Goal: Find specific page/section: Find specific page/section

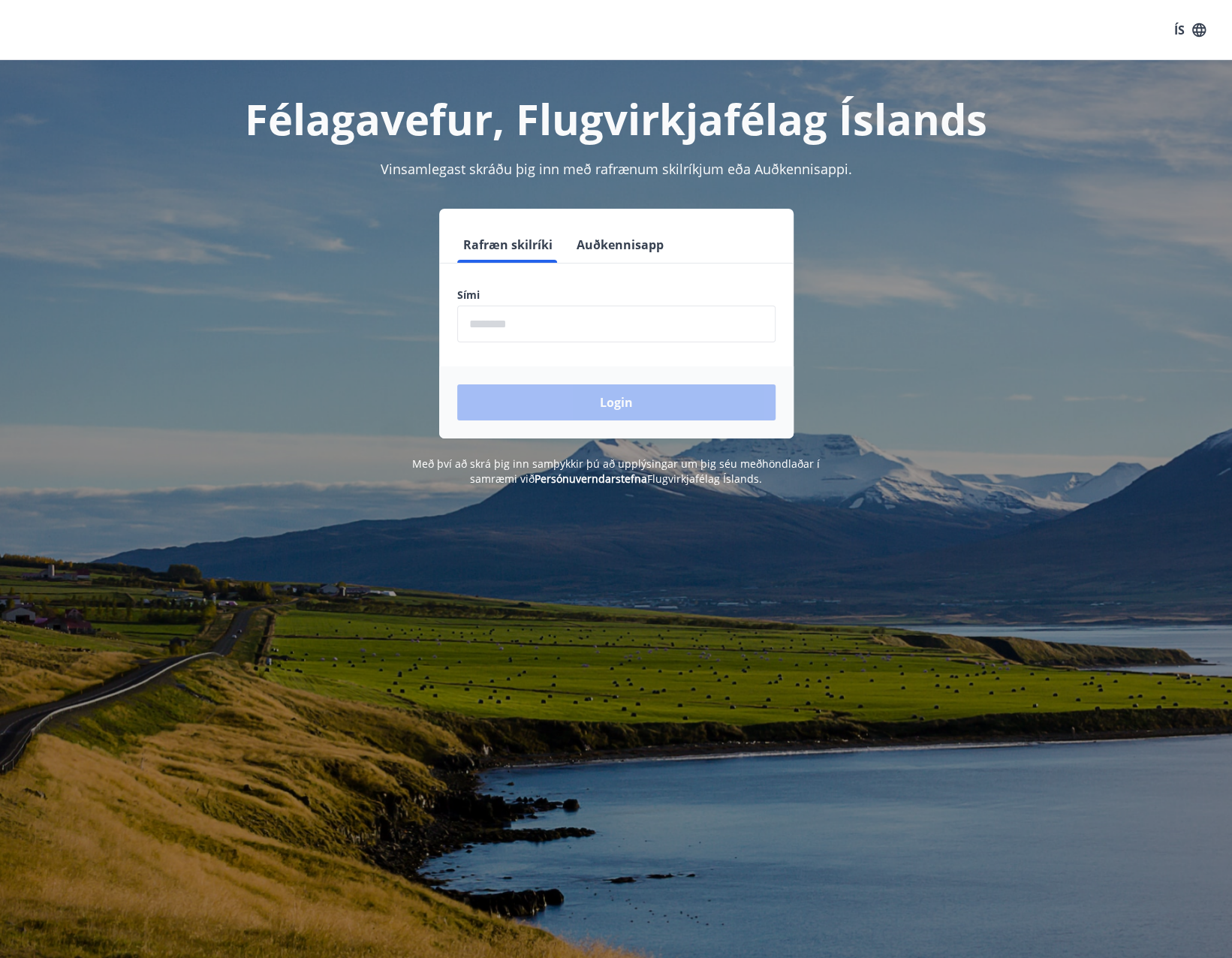
click at [607, 320] on input "phone" at bounding box center [616, 324] width 319 height 37
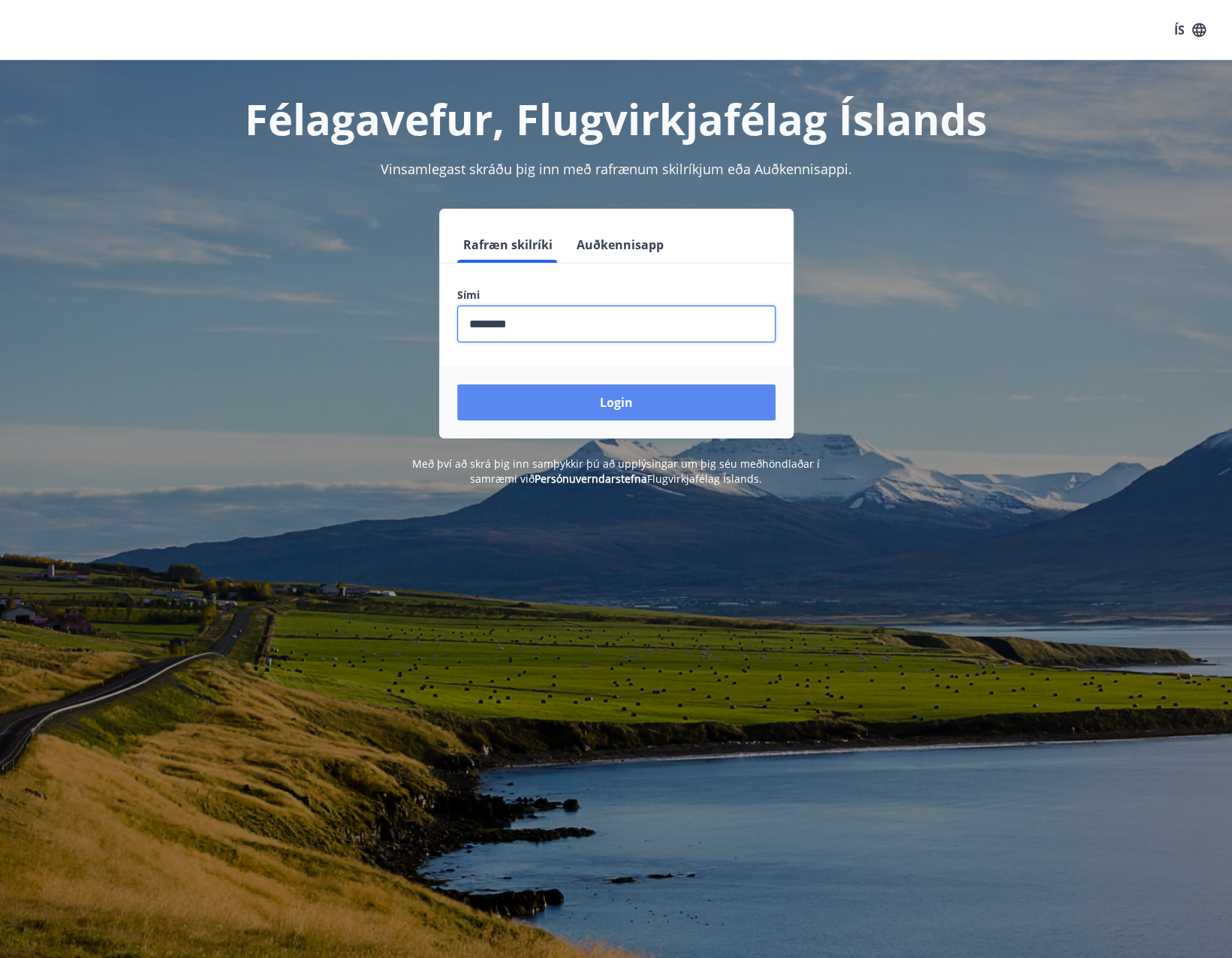
type input "********"
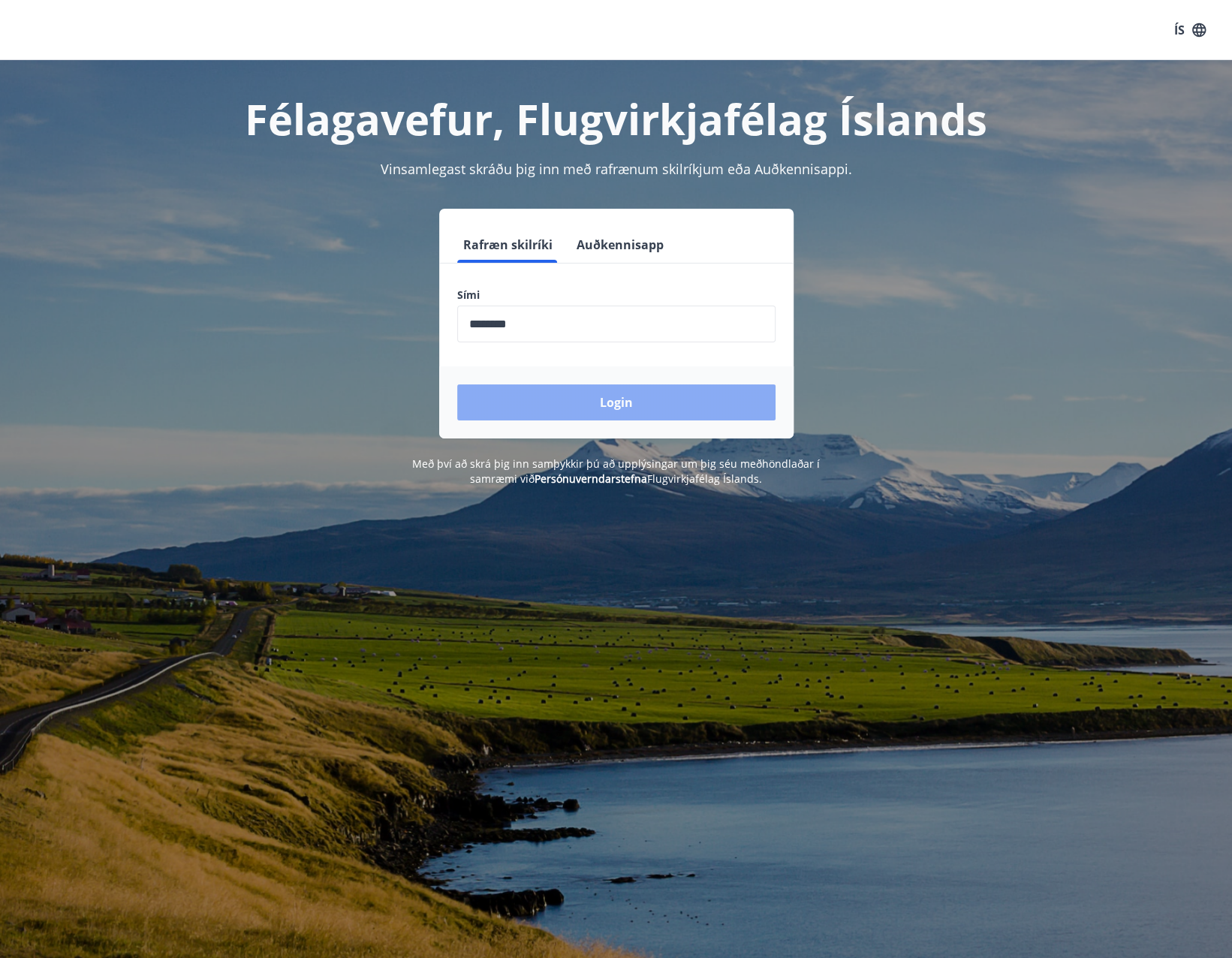
click at [586, 406] on button "Login" at bounding box center [616, 402] width 319 height 36
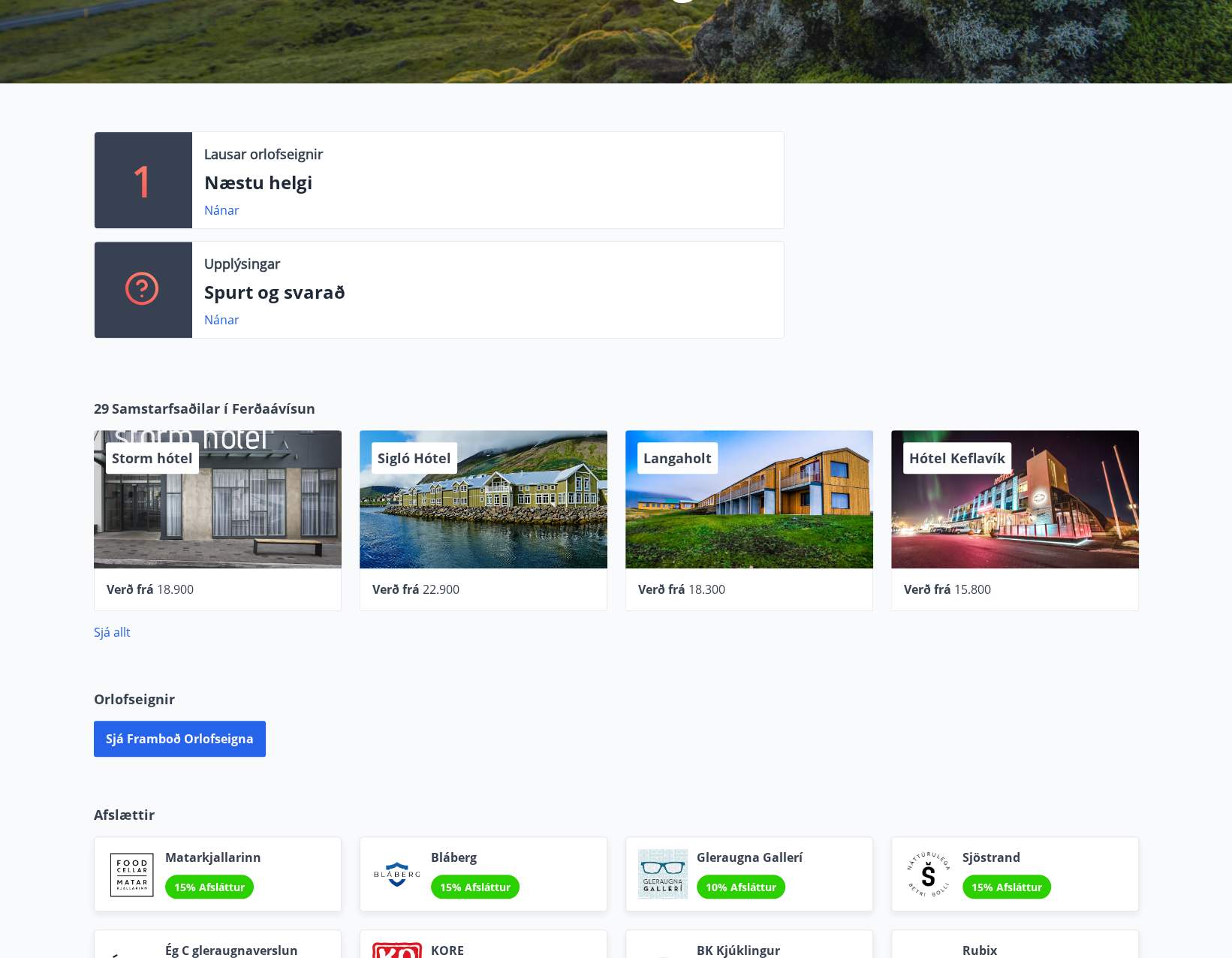
scroll to position [300, 0]
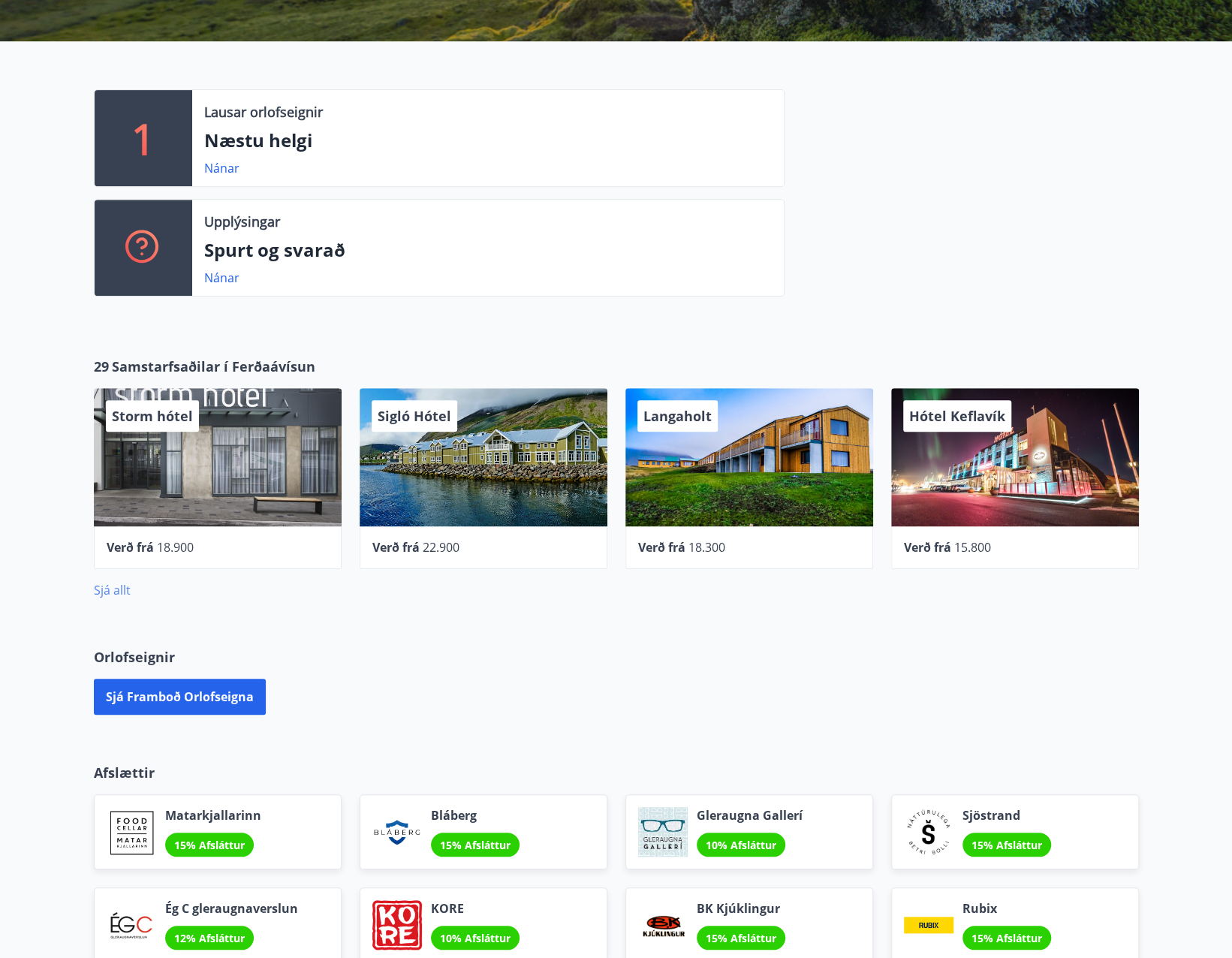
click at [106, 592] on link "Sjá allt" at bounding box center [113, 590] width 37 height 17
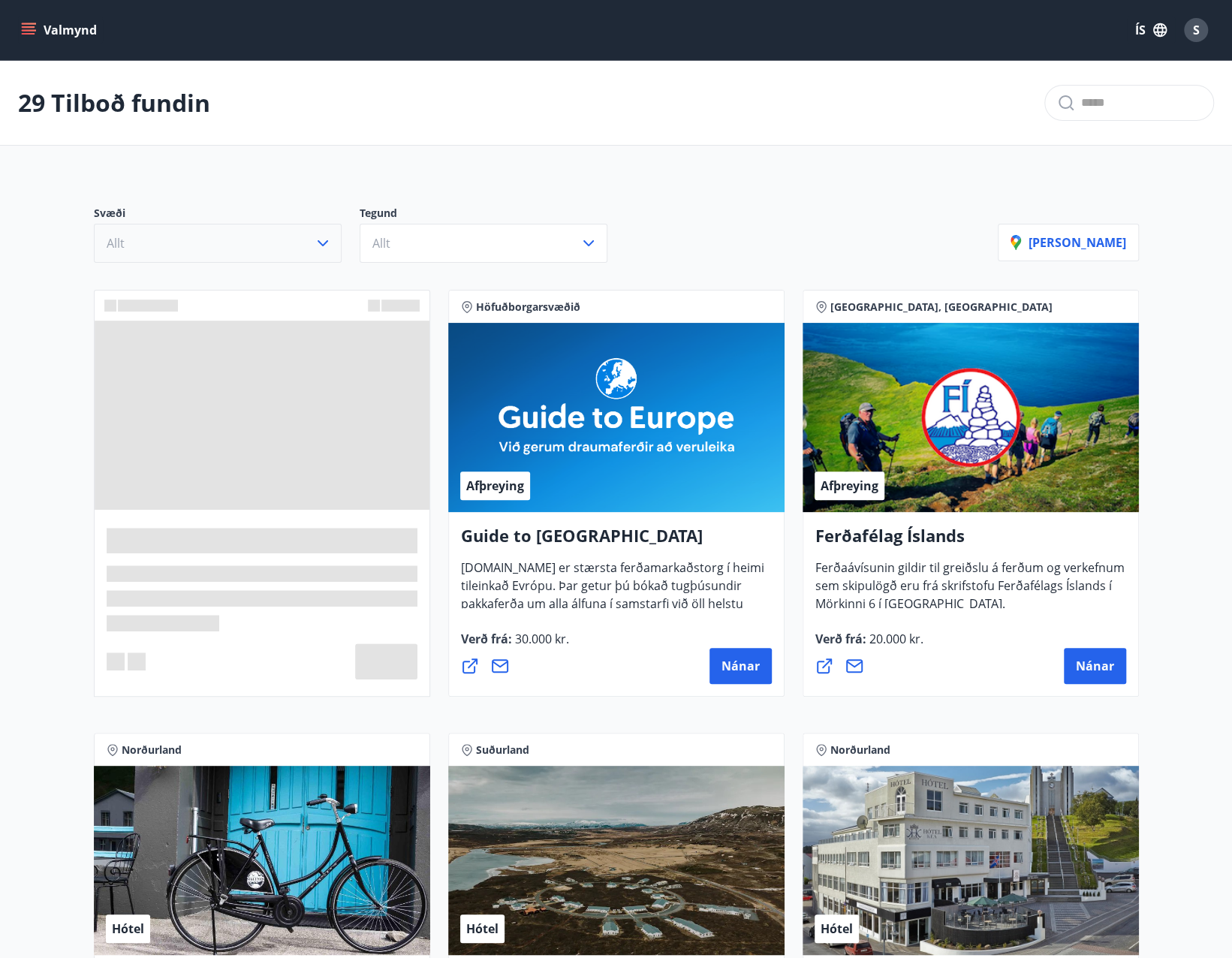
click at [206, 245] on button "Allt" at bounding box center [218, 243] width 248 height 39
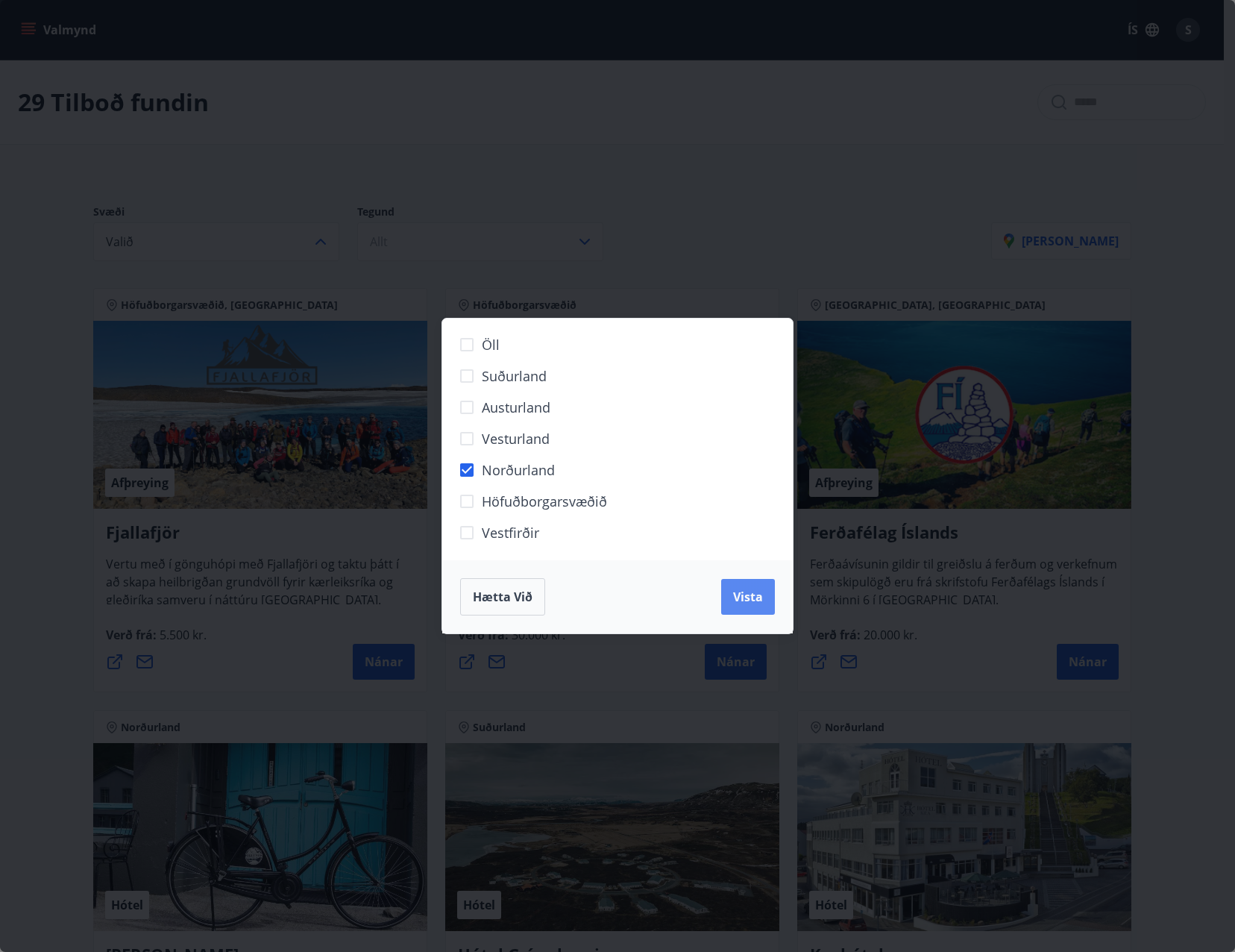
click at [754, 593] on span "Vista" at bounding box center [748, 597] width 30 height 17
